Goal: Contribute content

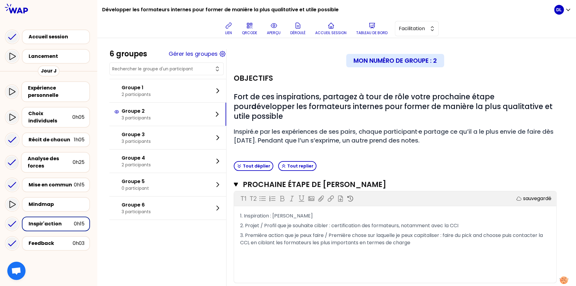
scroll to position [32, 0]
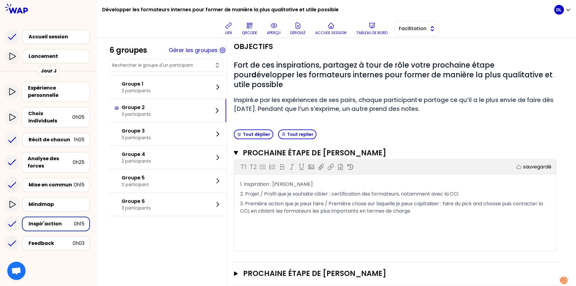
click at [412, 33] on button "Facilitation" at bounding box center [417, 28] width 44 height 15
click at [377, 27] on button "Tableau de bord" at bounding box center [372, 28] width 36 height 18
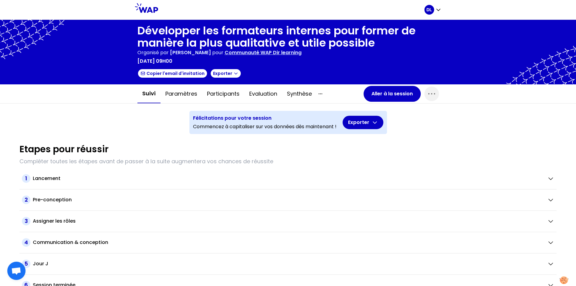
click at [272, 53] on p "Communauté WAP Dir learning" at bounding box center [263, 52] width 77 height 7
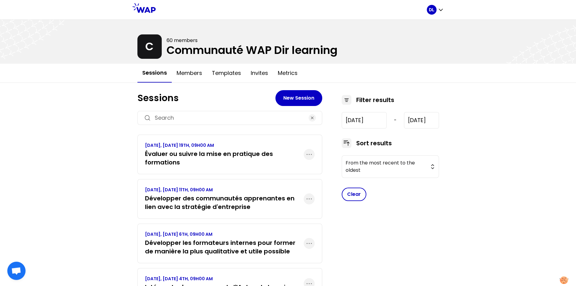
click at [196, 160] on h3 "Évaluer ou suivre la mise en pratique des formations" at bounding box center [224, 157] width 159 height 17
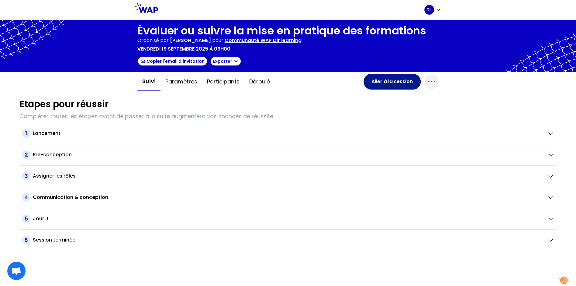
click at [371, 80] on button "Aller à la session" at bounding box center [392, 82] width 57 height 16
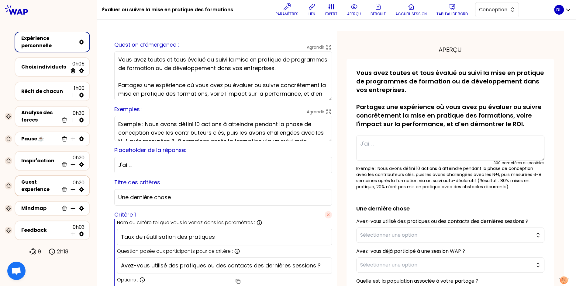
click at [44, 187] on div "Guest experience" at bounding box center [40, 185] width 38 height 15
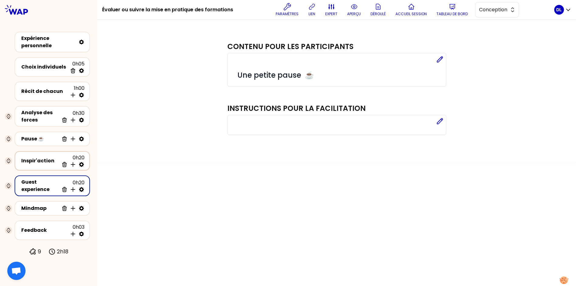
click at [46, 161] on div "Inspir'action" at bounding box center [40, 160] width 38 height 7
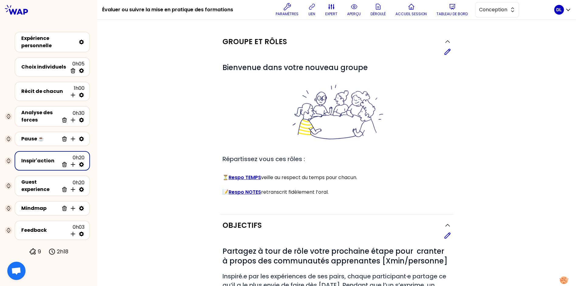
scroll to position [73, 0]
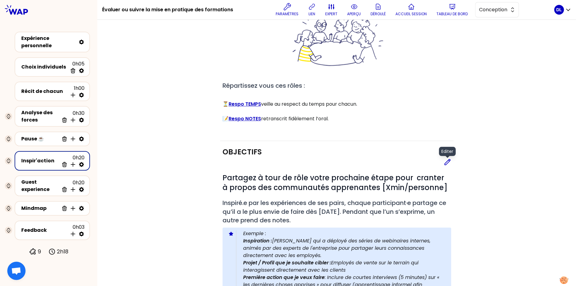
click at [449, 160] on icon at bounding box center [447, 161] width 7 height 7
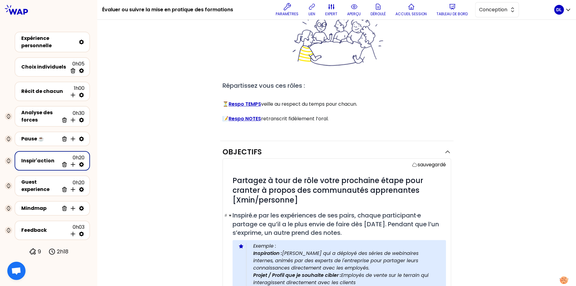
scroll to position [125, 0]
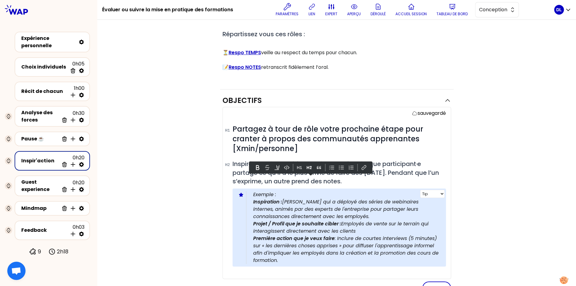
drag, startPoint x: 290, startPoint y: 258, endPoint x: 237, endPoint y: 194, distance: 82.6
click at [237, 194] on div "Info Warning Tip Exemple : Inspiration : [PERSON_NAME] qui a déployé des séries…" at bounding box center [339, 227] width 213 height 78
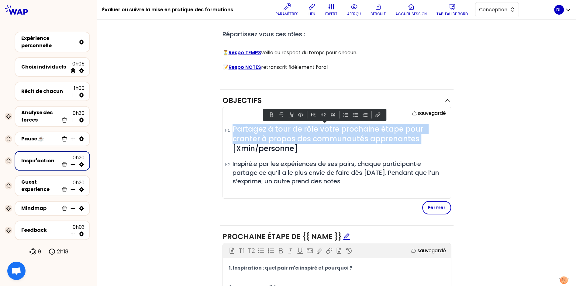
drag, startPoint x: 421, startPoint y: 138, endPoint x: 226, endPoint y: 133, distance: 194.7
click at [226, 133] on div "sauvegardé # Partagez à tour de rôle votre prochaine étape pour cranter à propo…" at bounding box center [337, 153] width 229 height 92
click at [332, 140] on span "Partagez à tour de rôle votre prochaine étape pour cranter à propos des communa…" at bounding box center [330, 138] width 194 height 29
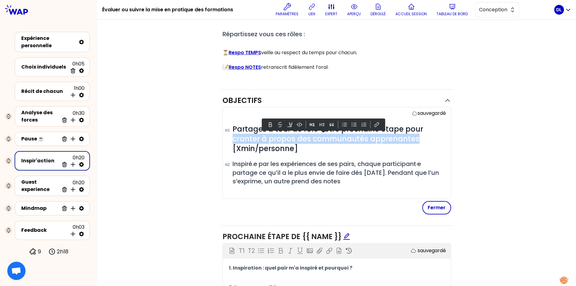
drag, startPoint x: 415, startPoint y: 137, endPoint x: 230, endPoint y: 138, distance: 184.9
click at [230, 138] on div "sauvegardé # Partagez à tour de rôle votre prochaine étape pour cranter à propo…" at bounding box center [337, 153] width 229 height 92
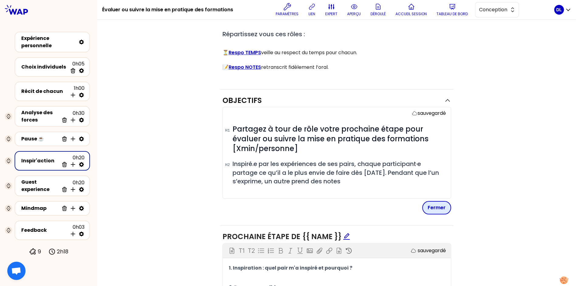
click at [436, 204] on button "Fermer" at bounding box center [436, 207] width 29 height 13
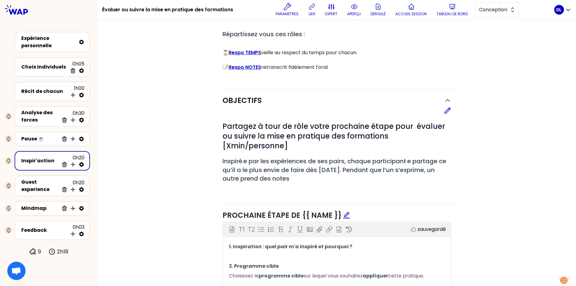
scroll to position [189, 0]
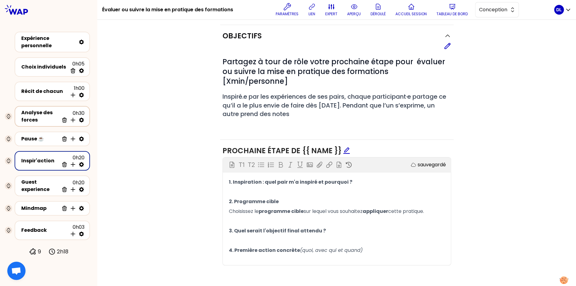
click at [28, 118] on div "Analyse des forces" at bounding box center [40, 116] width 38 height 15
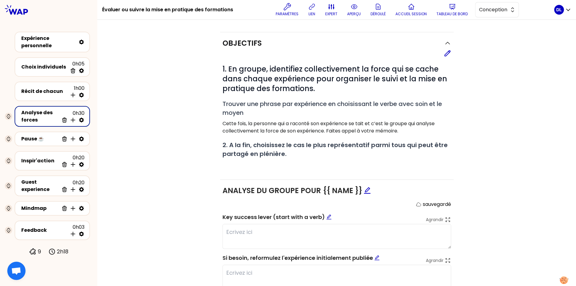
scroll to position [111, 0]
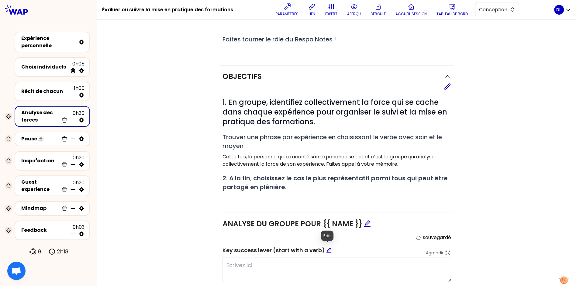
click at [328, 248] on icon "edit" at bounding box center [328, 249] width 5 height 5
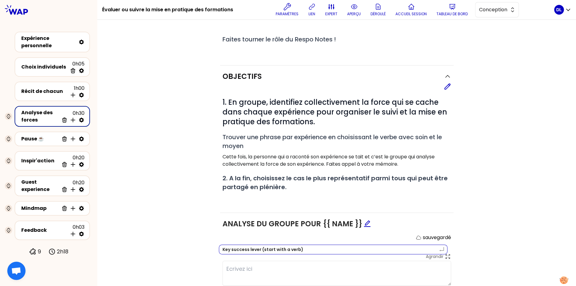
click at [297, 247] on textarea "Key success lever (start with a verb)" at bounding box center [333, 249] width 229 height 10
type textarea "C"
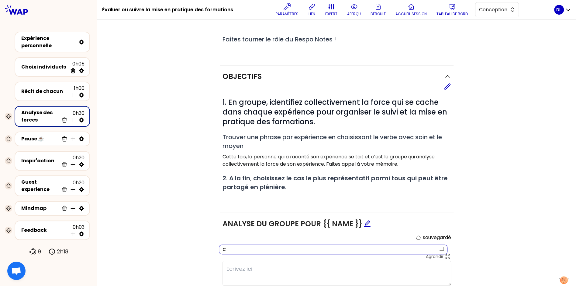
type textarea "Cl"
type textarea "Clé"
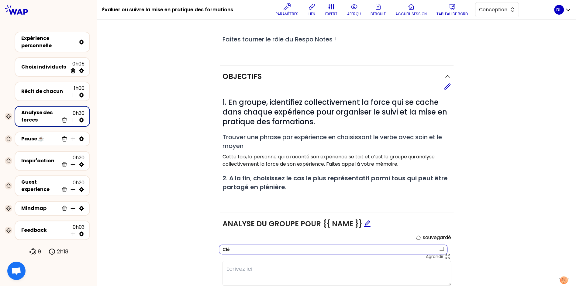
type textarea "Clé"
type textarea "Clé d"
type textarea "Clé de"
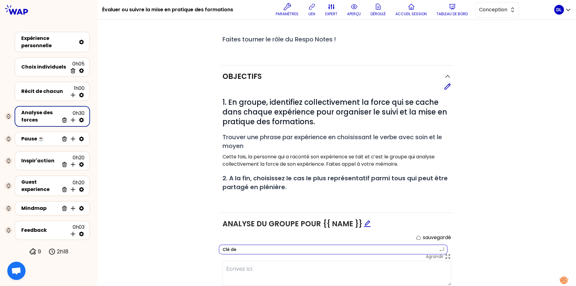
type textarea "Clé de"
type textarea "Clé de r"
type textarea "Clé de ré"
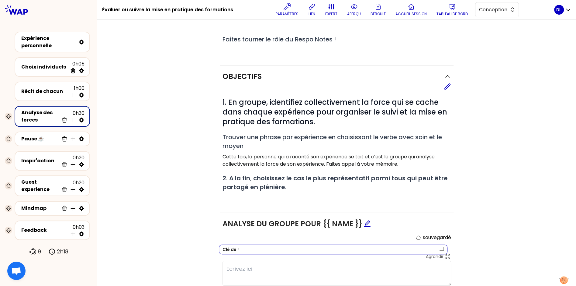
type textarea "Clé de ré"
type textarea "Clé de réu"
type textarea "Clé de réus"
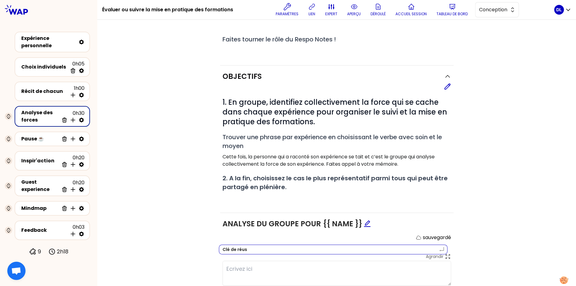
type textarea "Clé de réuss"
type textarea "Clé de réussi"
type textarea "Clé de réussit"
type textarea "Clé de réussite"
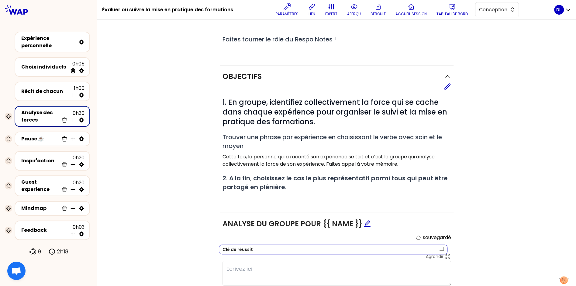
type textarea "Clé de réussite"
type textarea "Clé de réussite ("
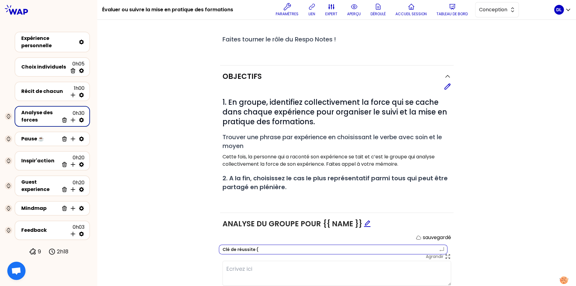
type textarea "Clé de réussite (s"
type textarea "Clé de réussite (st"
type textarea "Clé de réussite (s"
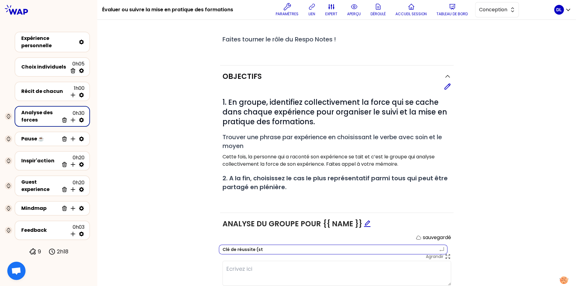
type textarea "Clé de réussite (s"
type textarea "Clé de réussite ("
type textarea "Clé de réussite (a"
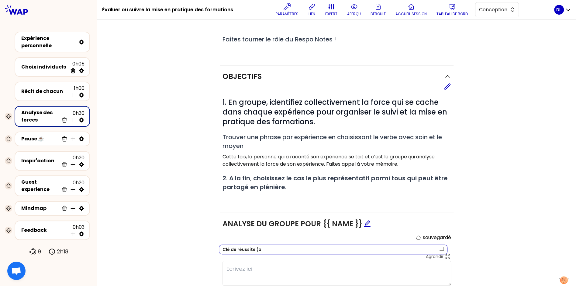
type textarea "Clé de réussite (av"
type textarea "Clé de réussite (ave"
type textarea "Clé de réussite (avec"
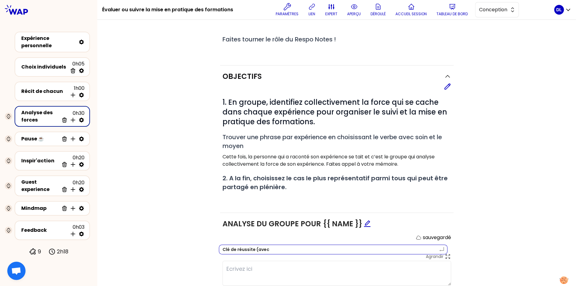
type textarea "Clé de réussite (avec"
type textarea "Clé de réussite (avec u"
type textarea "Clé de réussite (avec un"
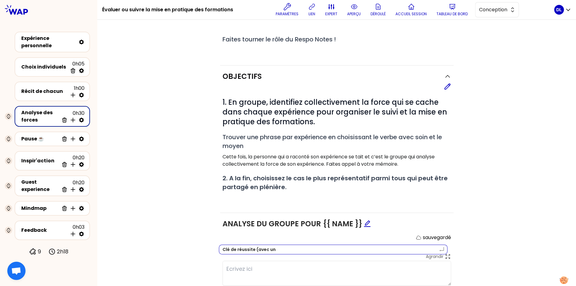
type textarea "Clé de réussite (avec un"
type textarea "Clé de réussite (avec un v"
type textarea "Clé de réussite (avec un ve"
type textarea "Clé de réussite (avec un ver"
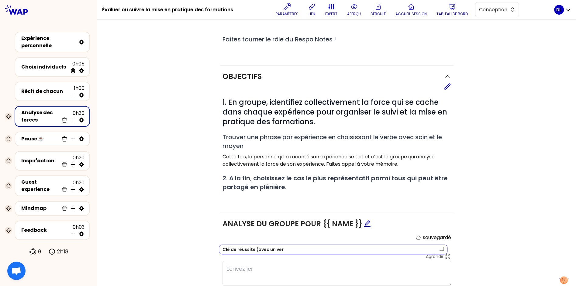
type textarea "Clé de réussite (avec un verb"
type textarea "Clé de réussite (avec un verbe"
type textarea "Clé de réussite (avec un verbe)"
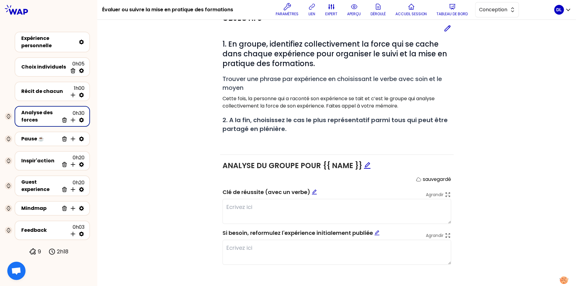
scroll to position [163, 0]
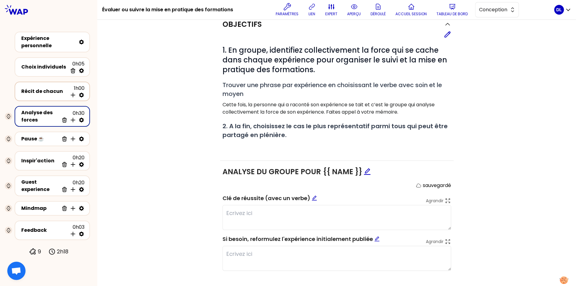
click at [49, 88] on div "Récit de chacun" at bounding box center [44, 91] width 46 height 7
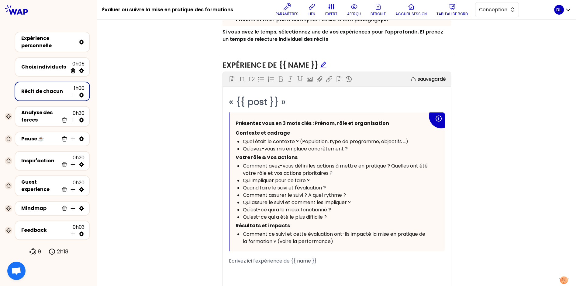
scroll to position [305, 0]
